Goal: Task Accomplishment & Management: Manage account settings

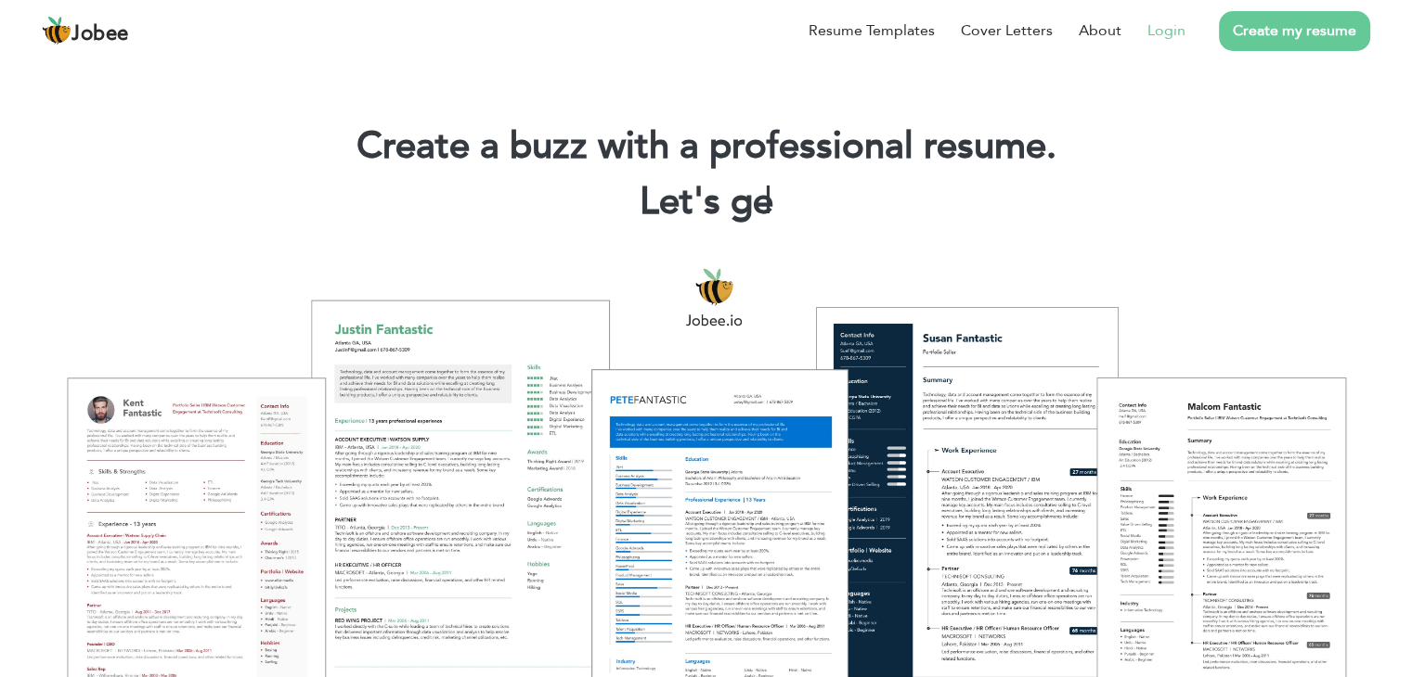
click at [1170, 28] on link "Login" at bounding box center [1166, 30] width 38 height 22
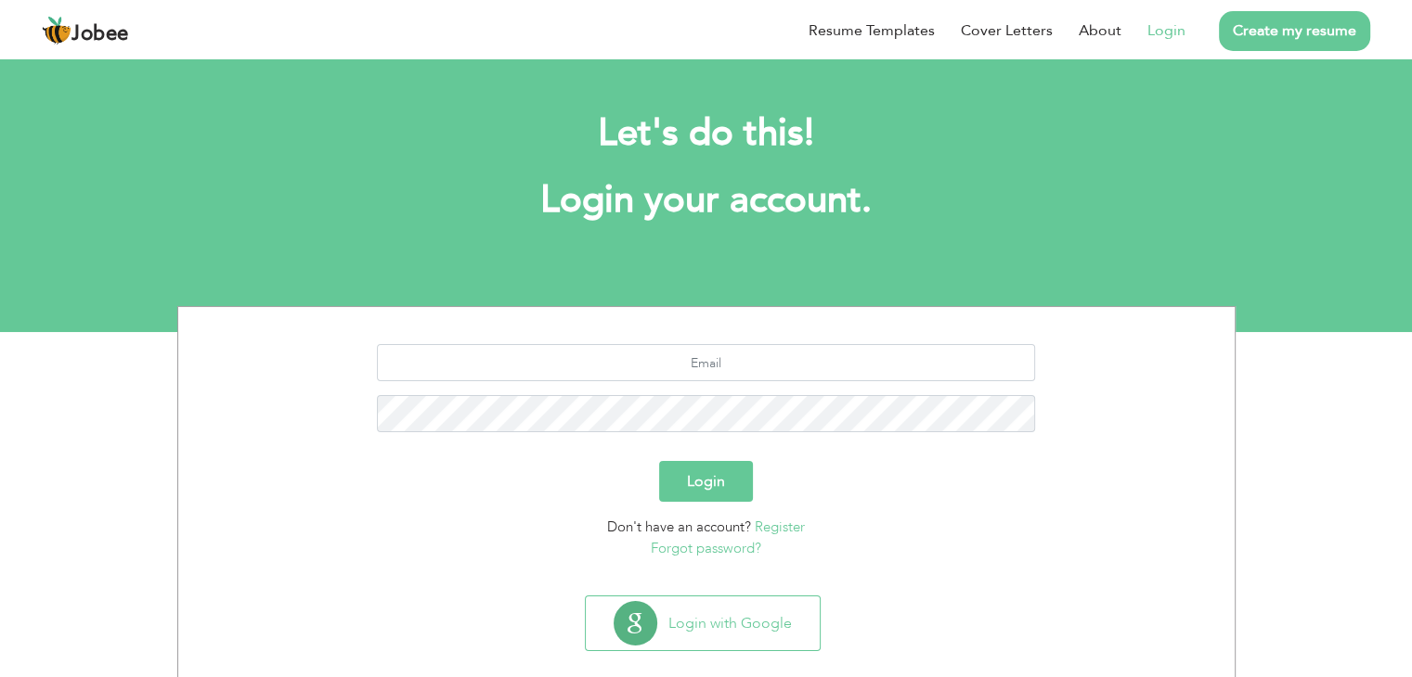
click at [901, 382] on div at bounding box center [706, 395] width 1028 height 102
click at [828, 368] on input "text" at bounding box center [706, 362] width 658 height 37
click at [828, 368] on input "q" at bounding box center [706, 362] width 658 height 37
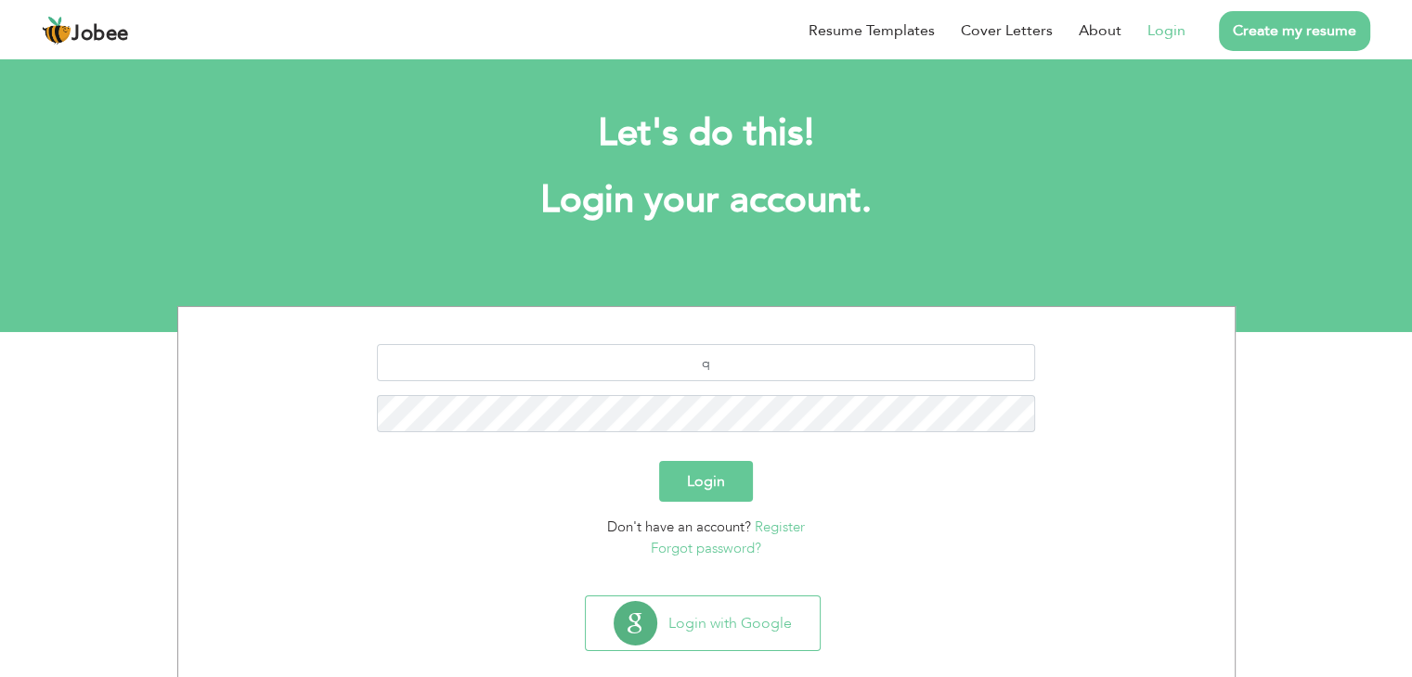
click at [799, 276] on section "Let's do this! Login your account. q Login Don't have an account? Register Forg…" at bounding box center [706, 193] width 1412 height 278
click at [712, 357] on input "q" at bounding box center [706, 362] width 658 height 37
type input "qaisermushtaq@gmail.com"
click at [659, 461] on button "Login" at bounding box center [706, 481] width 94 height 41
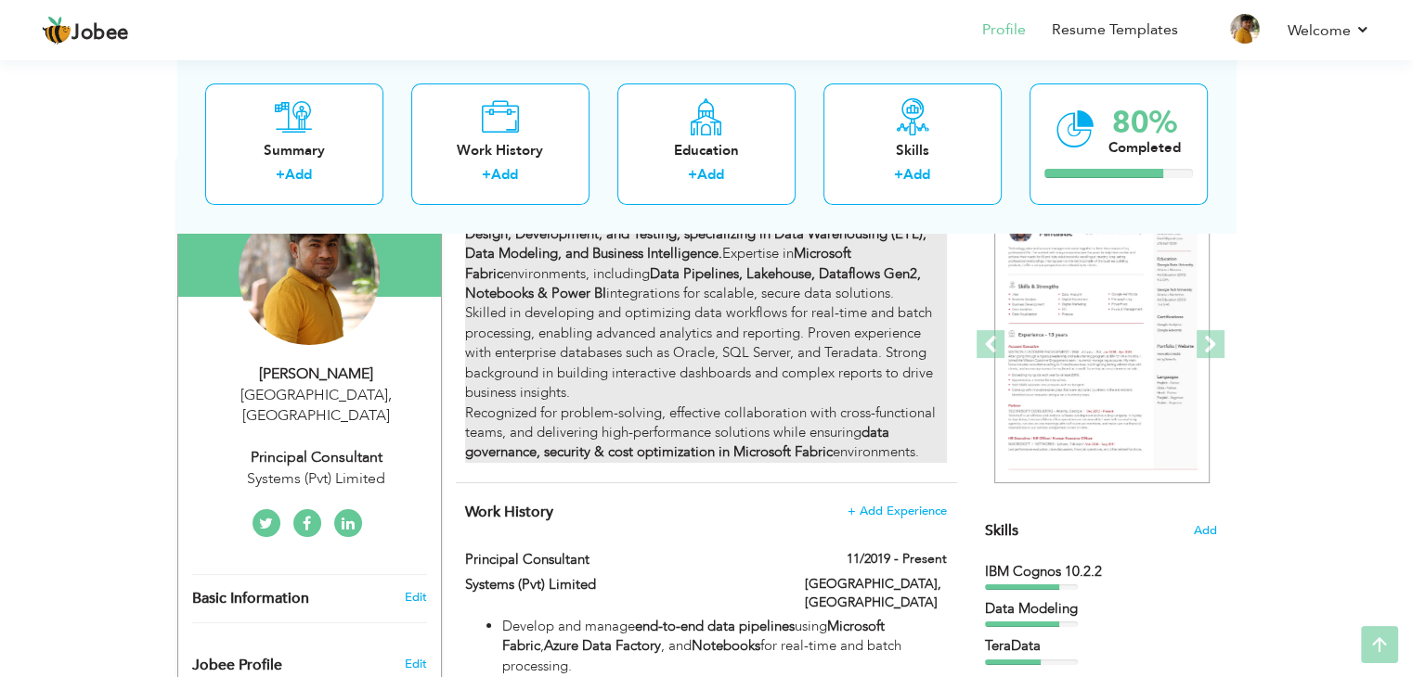
scroll to position [196, 0]
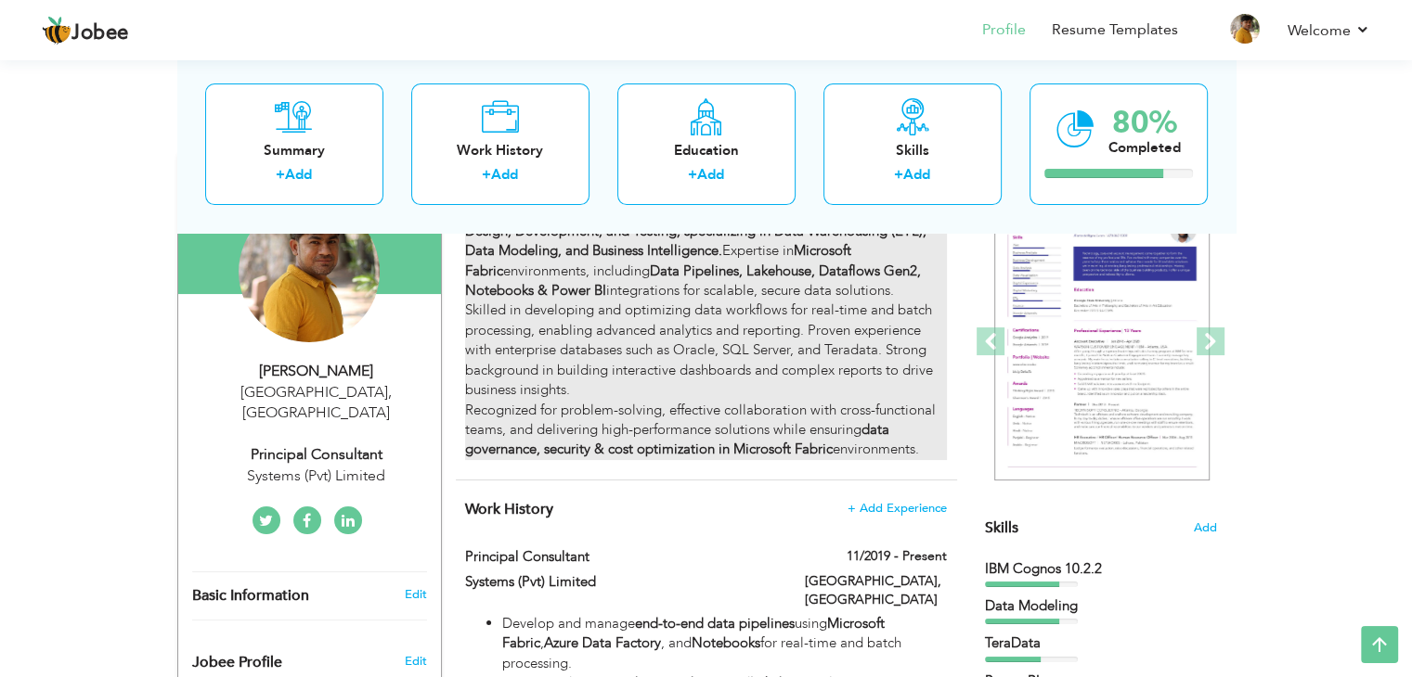
click at [601, 430] on div "Microsoft Fabric Developer with over 10 years of experience in Data Analysis, D…" at bounding box center [705, 330] width 481 height 258
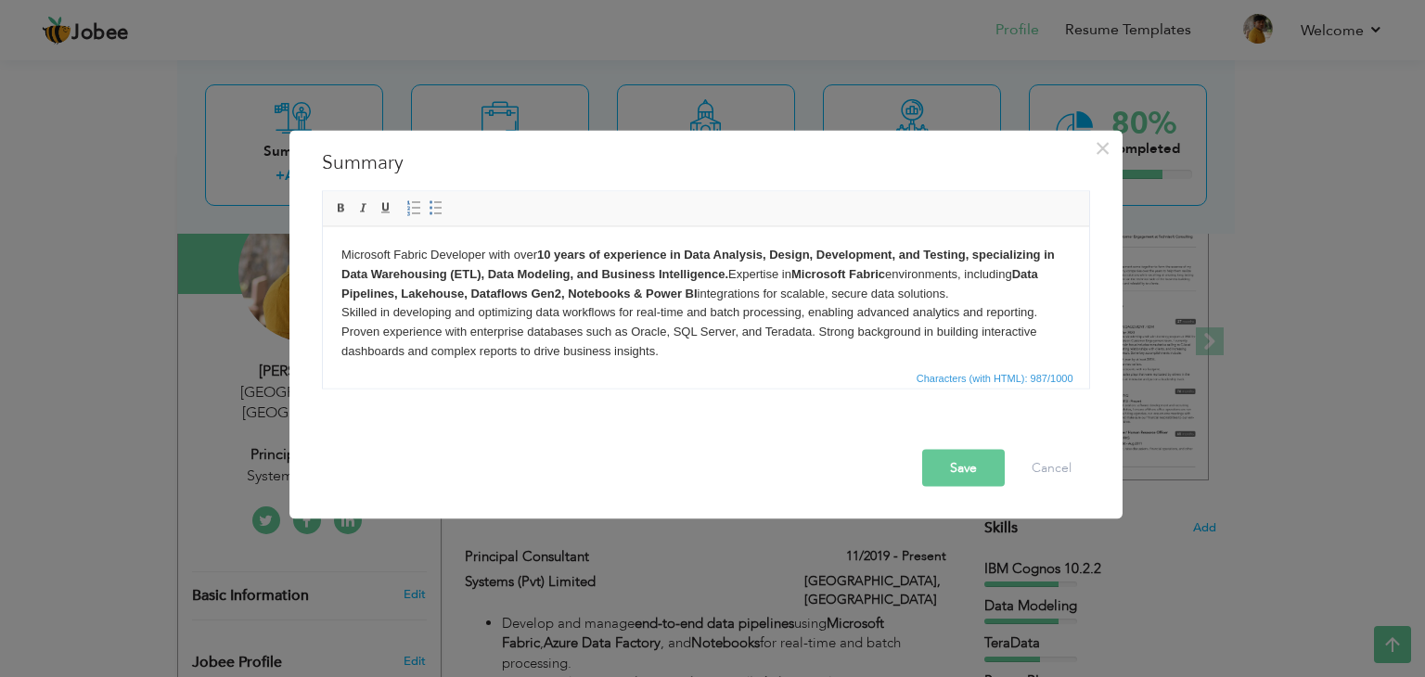
click at [961, 290] on body "Microsoft Fabric Developer with over 10 years of experience in Data Analysis, D…" at bounding box center [705, 322] width 729 height 154
copy body "Microsoft Fabric Developer with over 10 years of experience in Data Analysis, D…"
click at [1055, 454] on button "Cancel" at bounding box center [1051, 468] width 77 height 37
